Goal: Task Accomplishment & Management: Use online tool/utility

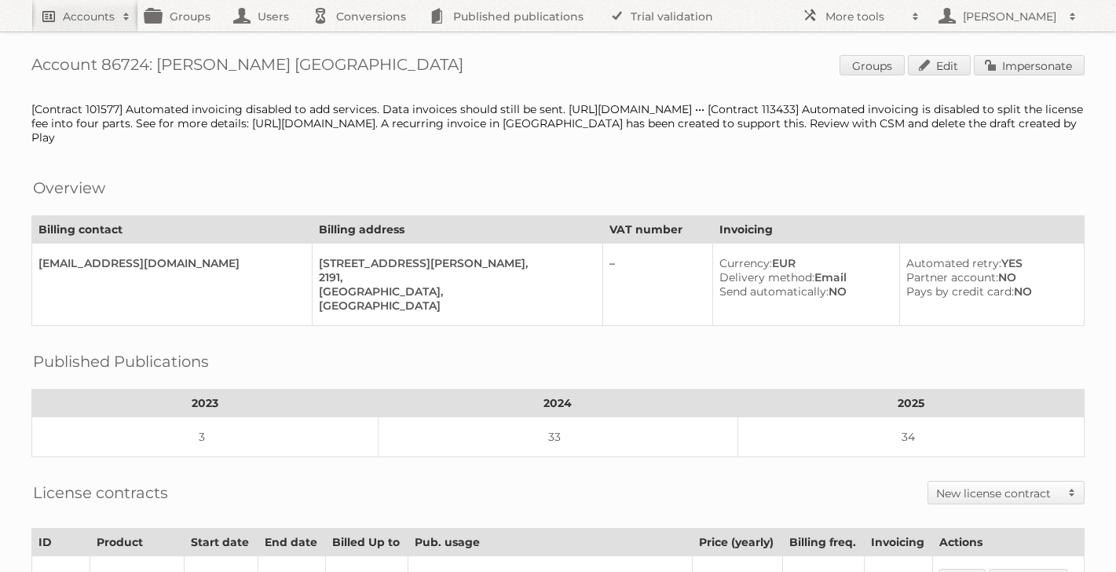
click at [89, 24] on link "Accounts" at bounding box center [84, 15] width 107 height 31
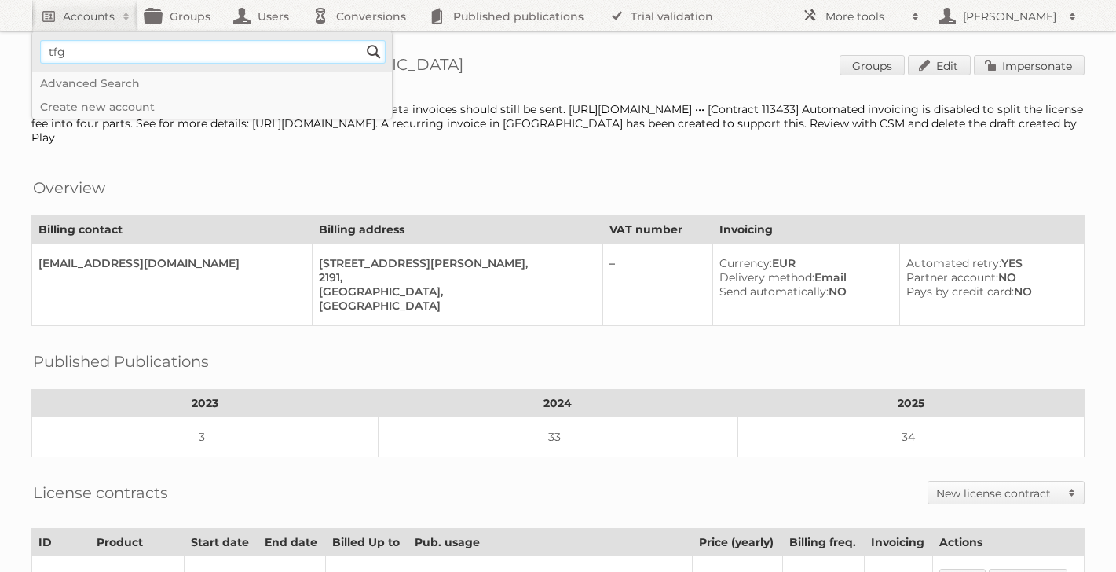
type input"] "tfg media"
click at [1022, 69] on link "Impersonate" at bounding box center [1029, 65] width 111 height 20
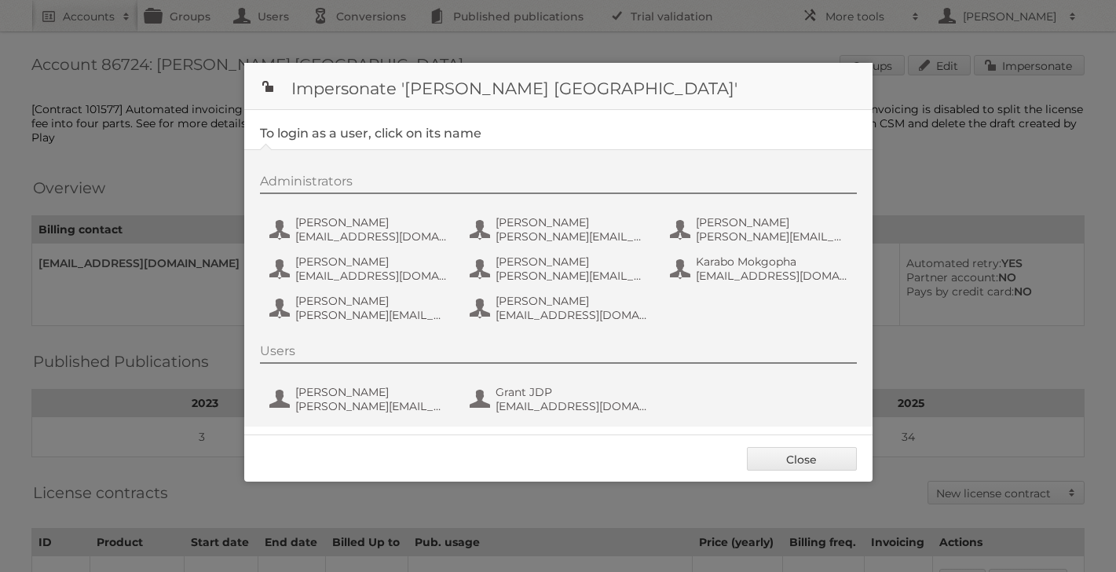
click at [141, 173] on div at bounding box center [558, 286] width 1116 height 572
click at [91, 24] on div at bounding box center [558, 286] width 1116 height 572
click at [824, 459] on link "Close" at bounding box center [802, 459] width 110 height 24
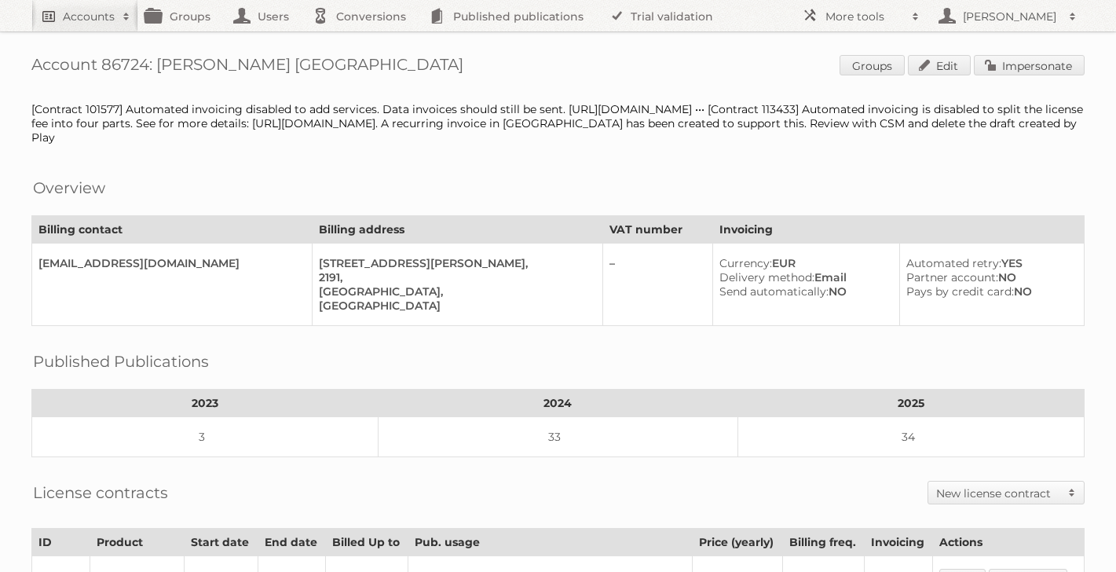
click at [72, 19] on h2 "Accounts" at bounding box center [89, 17] width 52 height 16
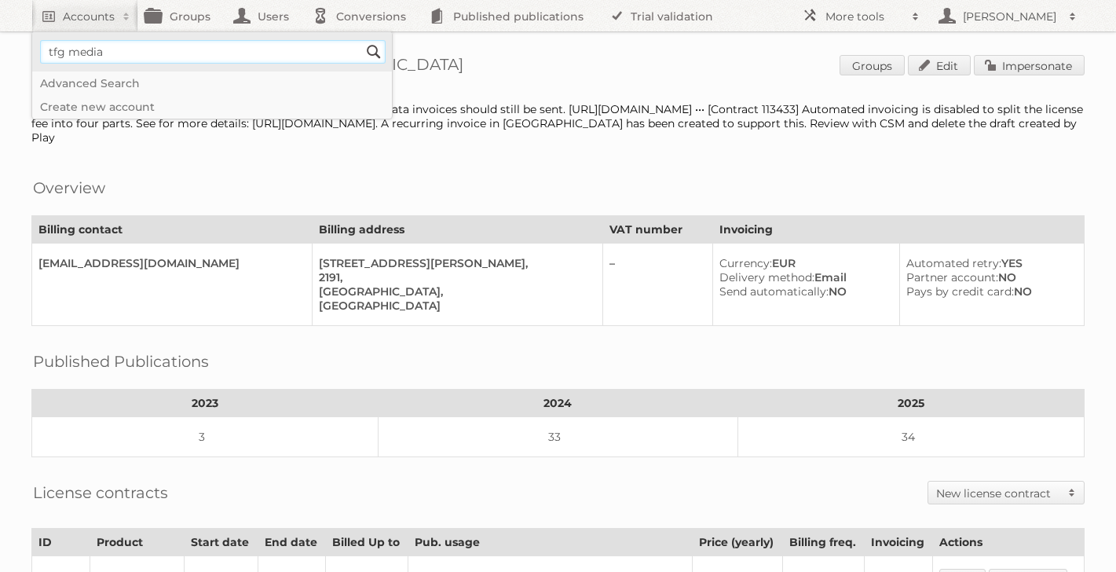
click at [125, 60] on input"] "tfg media" at bounding box center [212, 52] width 345 height 24
click at [362, 40] on input "Search" at bounding box center [374, 52] width 24 height 24
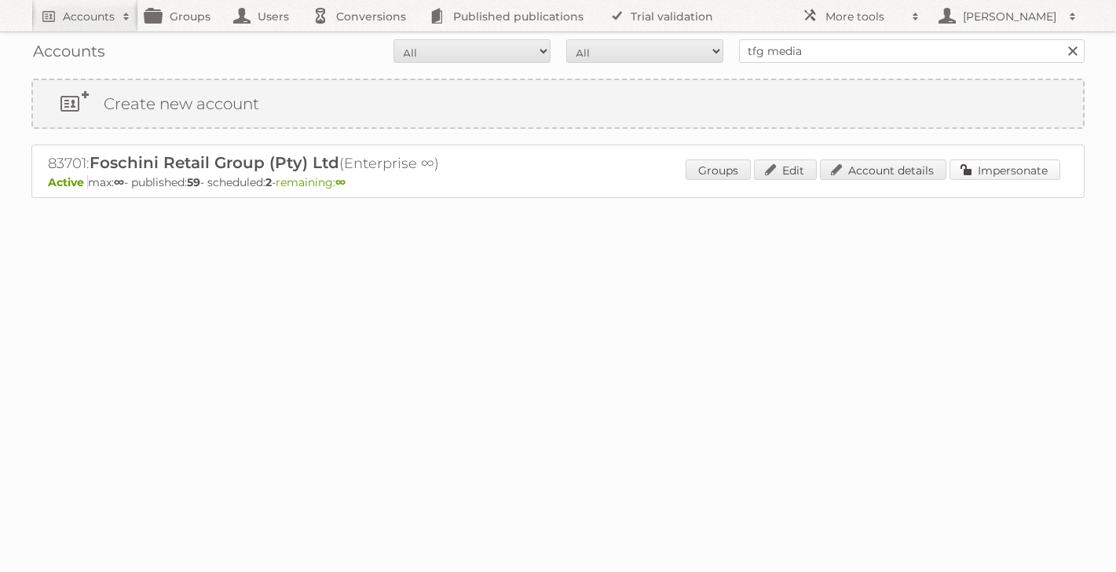
click at [985, 170] on link "Impersonate" at bounding box center [1004, 169] width 111 height 20
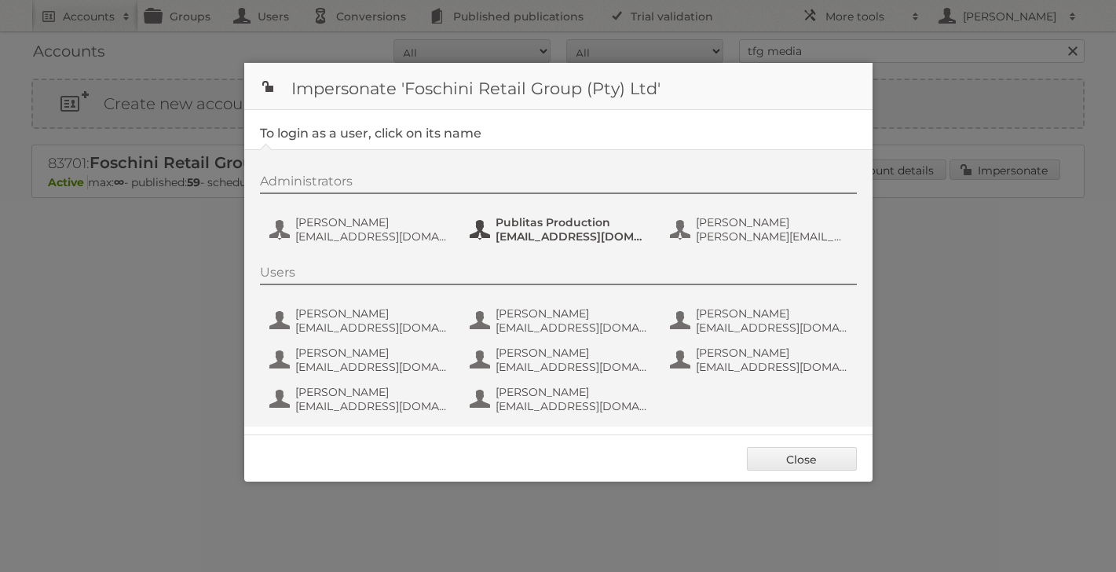
click at [559, 232] on span "[EMAIL_ADDRESS][DOMAIN_NAME]" at bounding box center [571, 236] width 152 height 14
